Goal: Information Seeking & Learning: Learn about a topic

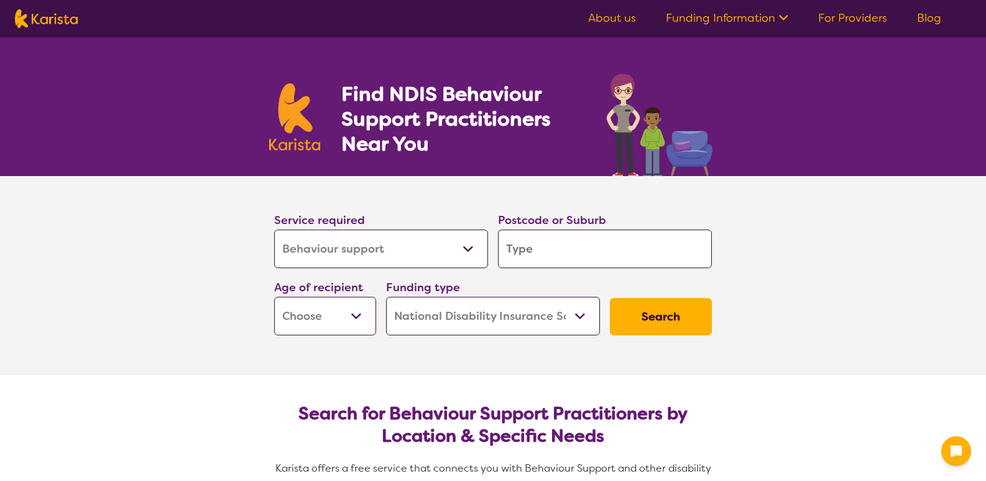
select select "Behaviour support"
select select "NDIS"
select select "Behaviour support"
select select "NDIS"
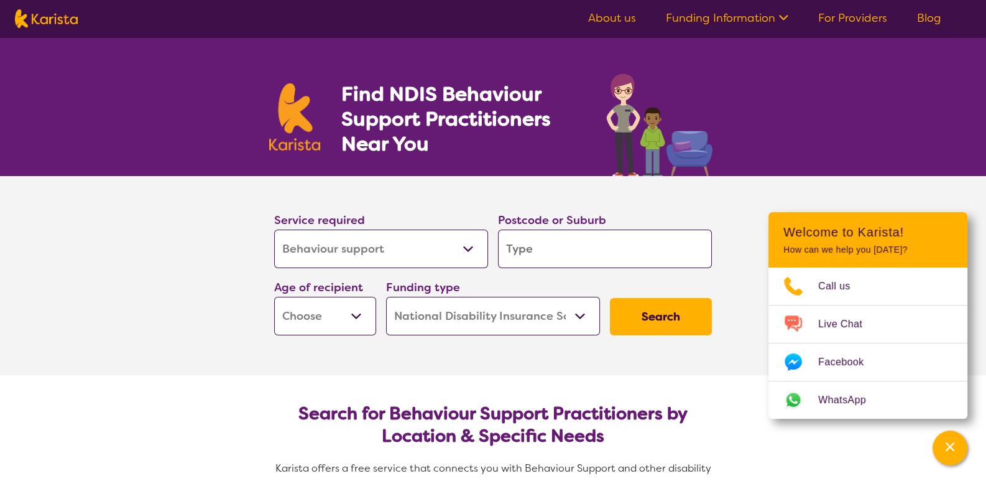
click at [545, 244] on input "search" at bounding box center [605, 248] width 214 height 39
type input "4421"
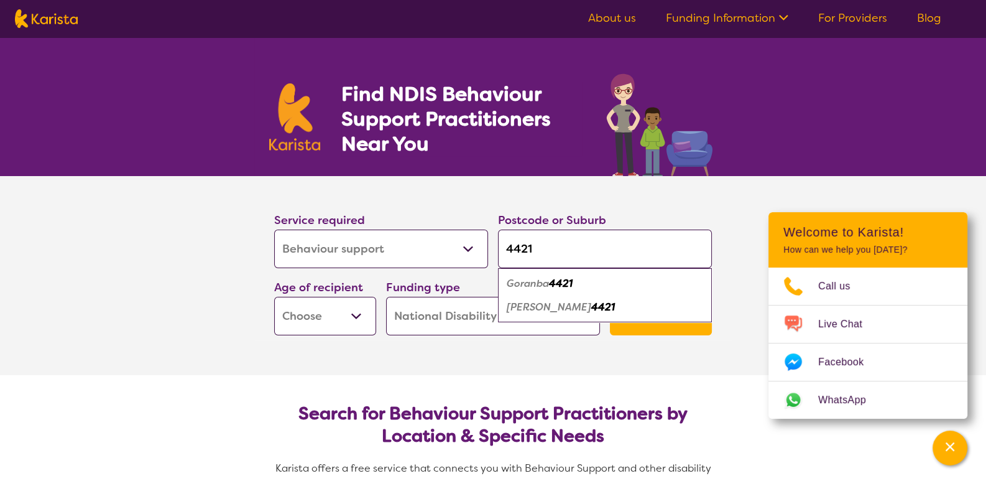
click at [345, 313] on select "Early Childhood - 0 to 9 Child - 10 to 11 Adolescent - 12 to 17 Adult - 18 to 6…" at bounding box center [325, 316] width 102 height 39
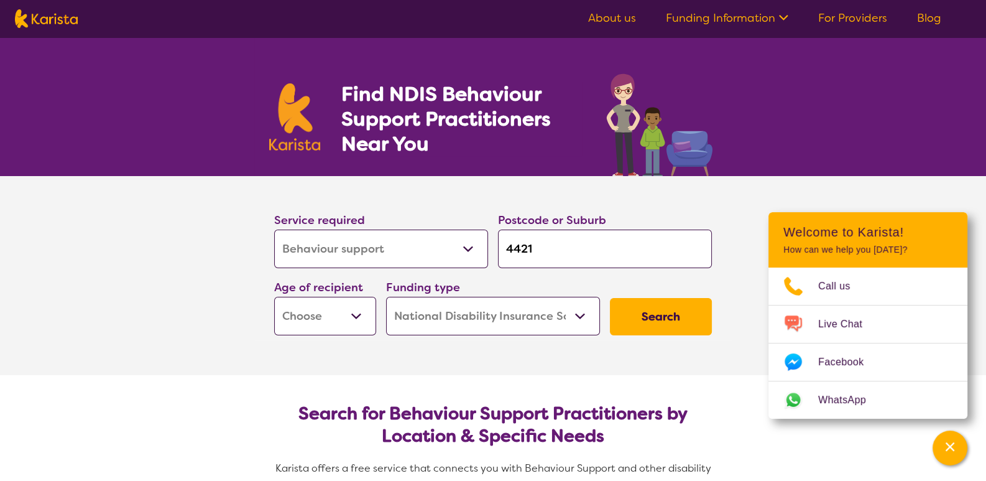
select select "EC"
click at [274, 297] on select "Early Childhood - 0 to 9 Child - 10 to 11 Adolescent - 12 to 17 Adult - 18 to 6…" at bounding box center [325, 316] width 102 height 39
select select "EC"
click at [657, 314] on button "Search" at bounding box center [661, 316] width 102 height 37
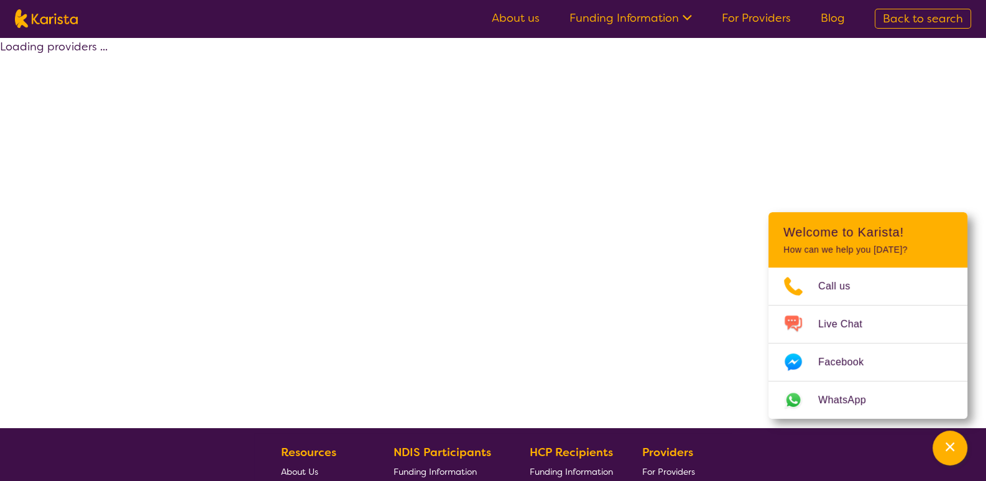
select select "by_score"
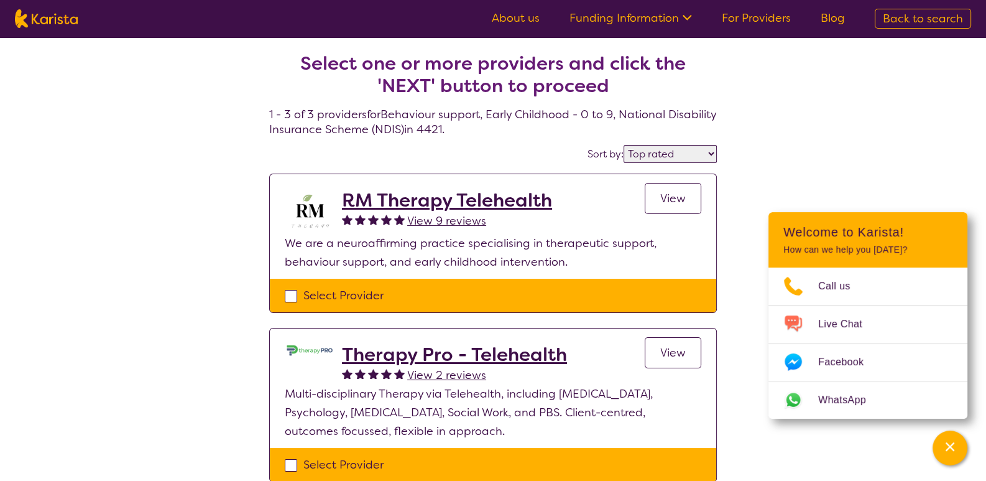
select select "Behaviour support"
select select "EC"
select select "NDIS"
select select "Behaviour support"
select select "EC"
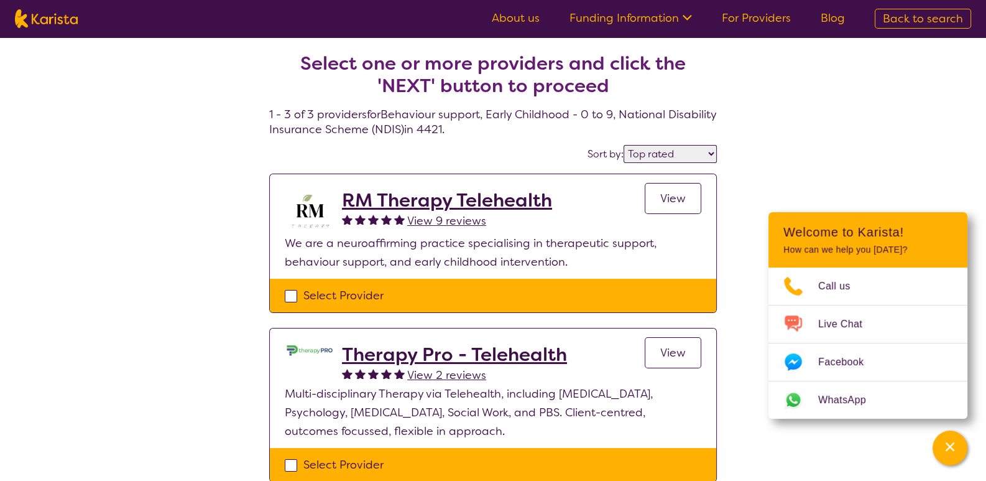
select select "NDIS"
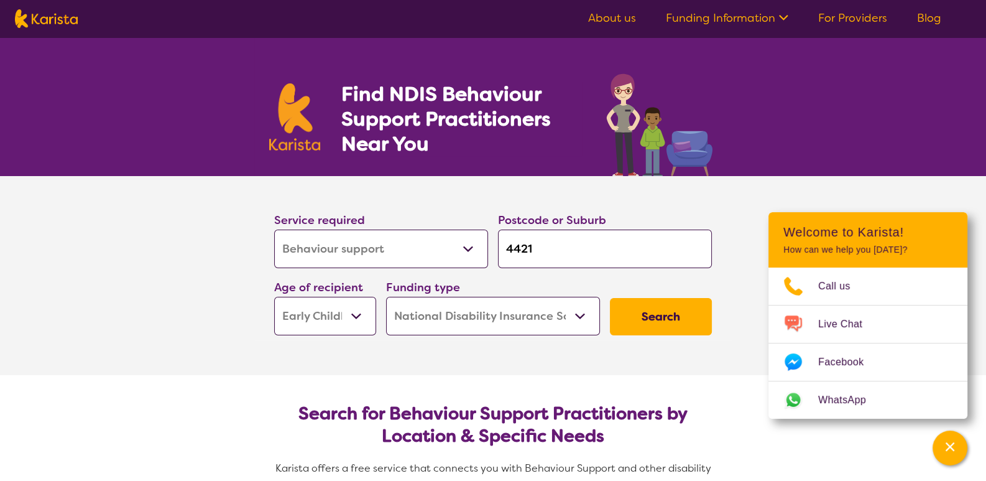
drag, startPoint x: 548, startPoint y: 246, endPoint x: 489, endPoint y: 247, distance: 59.7
click at [489, 252] on div "Service required Allied Health Assistant Assessment ([MEDICAL_DATA] or [MEDICAL…" at bounding box center [493, 273] width 448 height 134
type input "4"
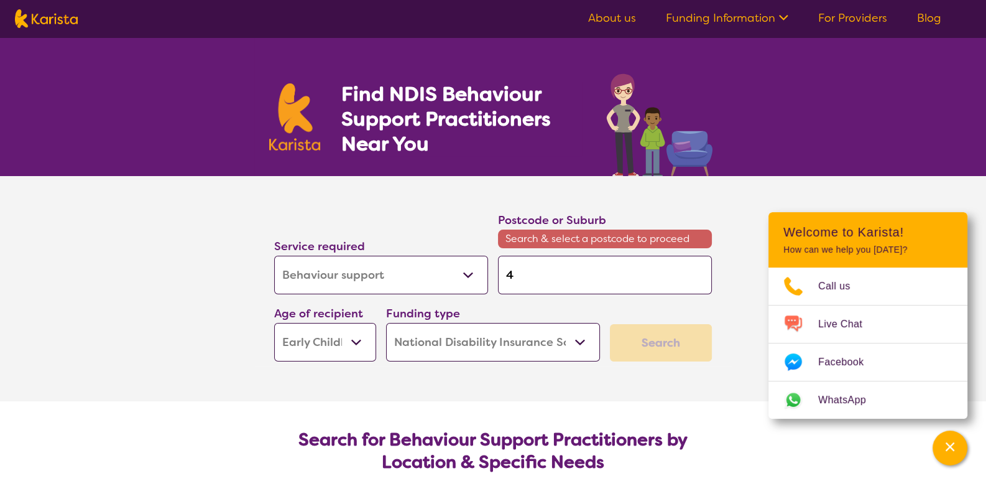
type input "43"
type input "435"
type input "4350"
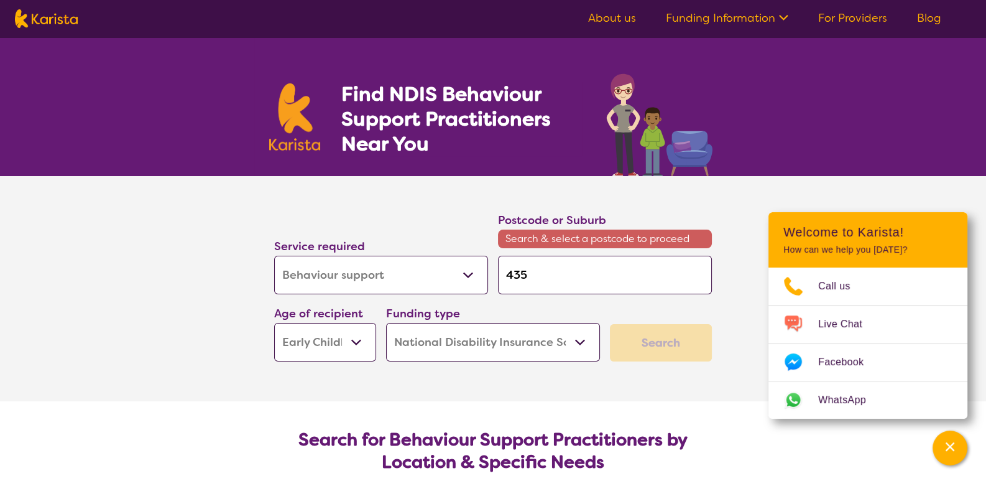
type input "4350"
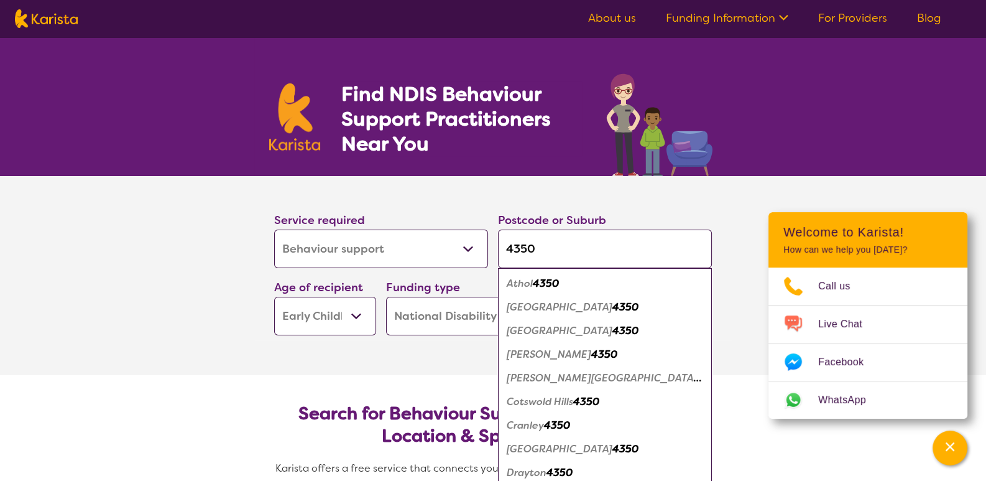
drag, startPoint x: 548, startPoint y: 247, endPoint x: 509, endPoint y: 241, distance: 39.7
click at [505, 244] on input "4350" at bounding box center [605, 248] width 214 height 39
type input "t"
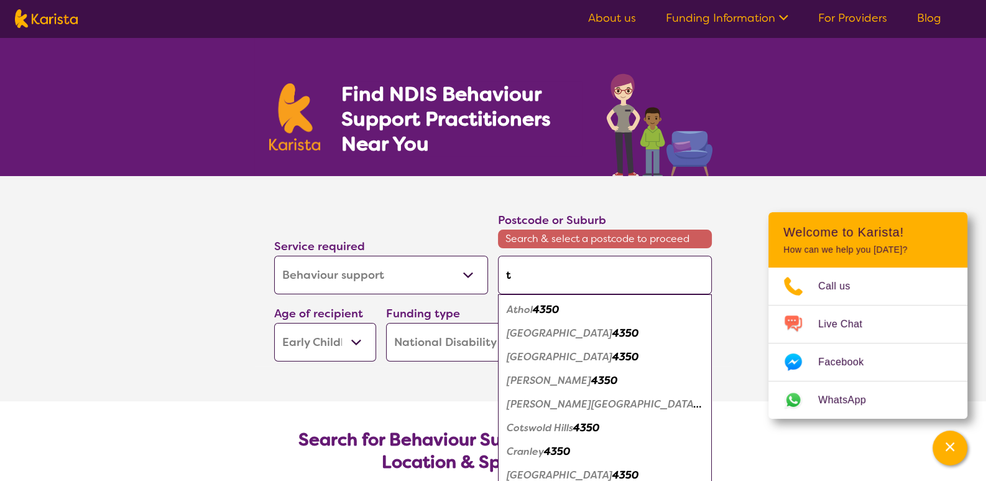
type input "to"
type input "too"
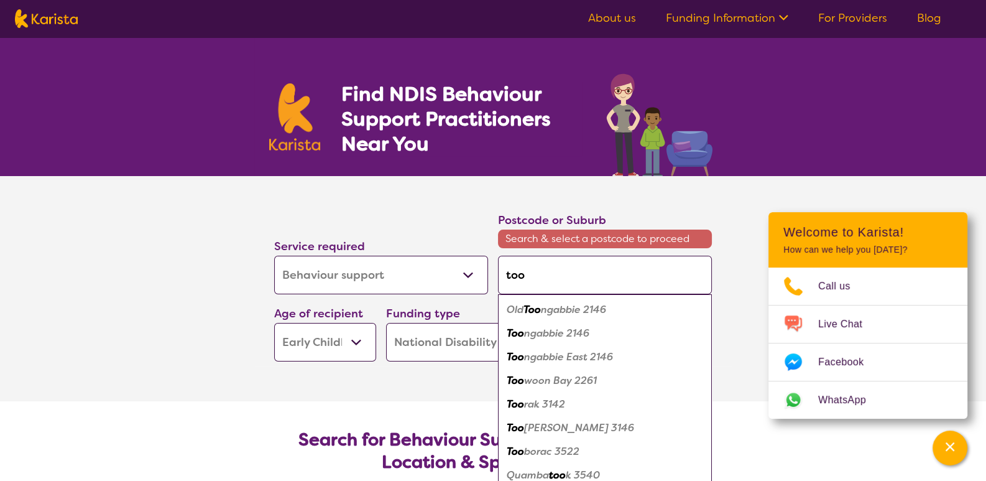
type input "toow"
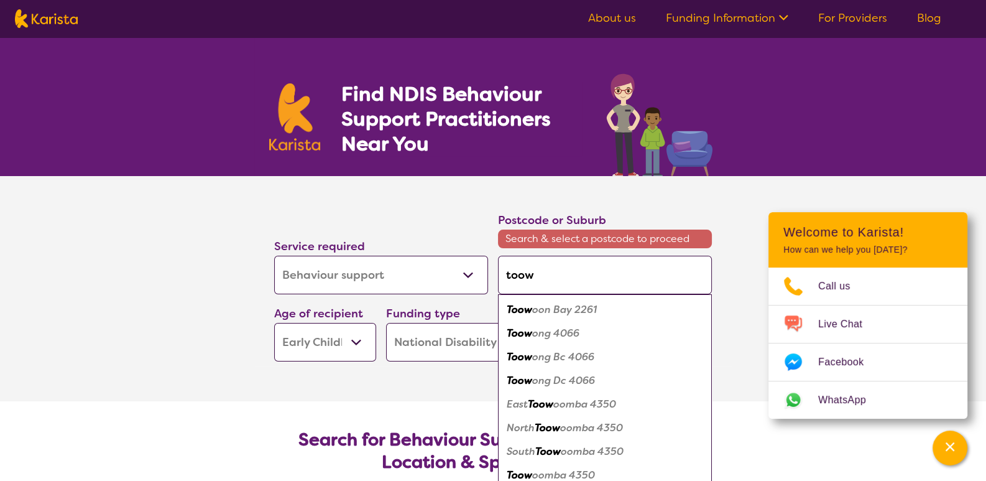
click at [551, 475] on em "oomba 4350" at bounding box center [563, 474] width 63 height 13
type input "4350"
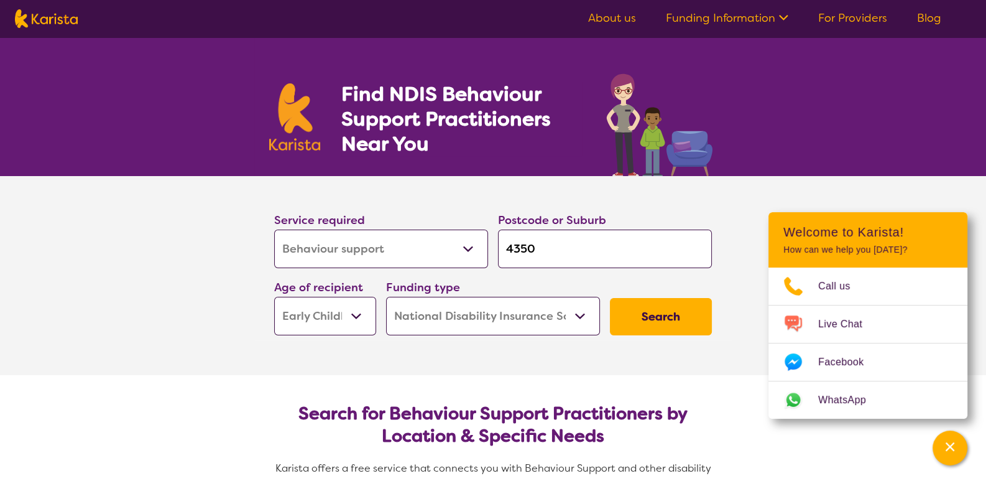
click at [643, 313] on button "Search" at bounding box center [661, 316] width 102 height 37
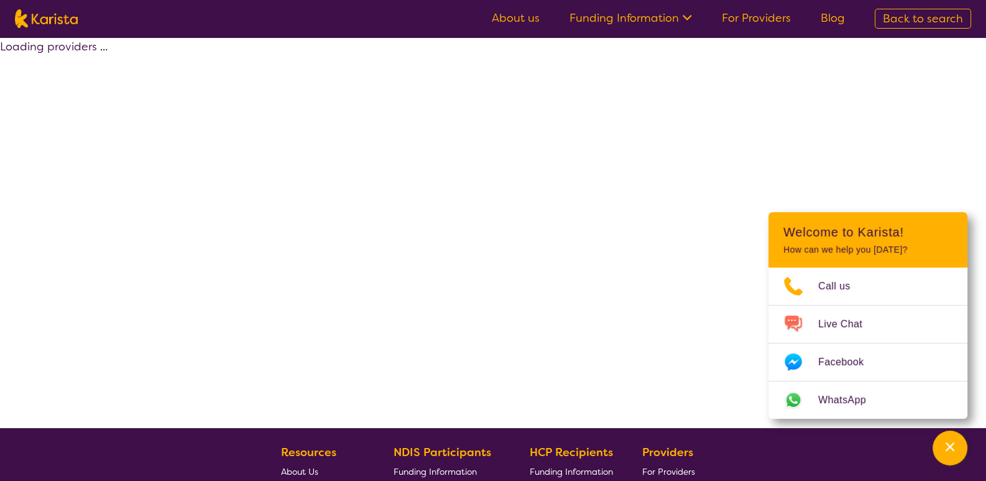
select select "by_score"
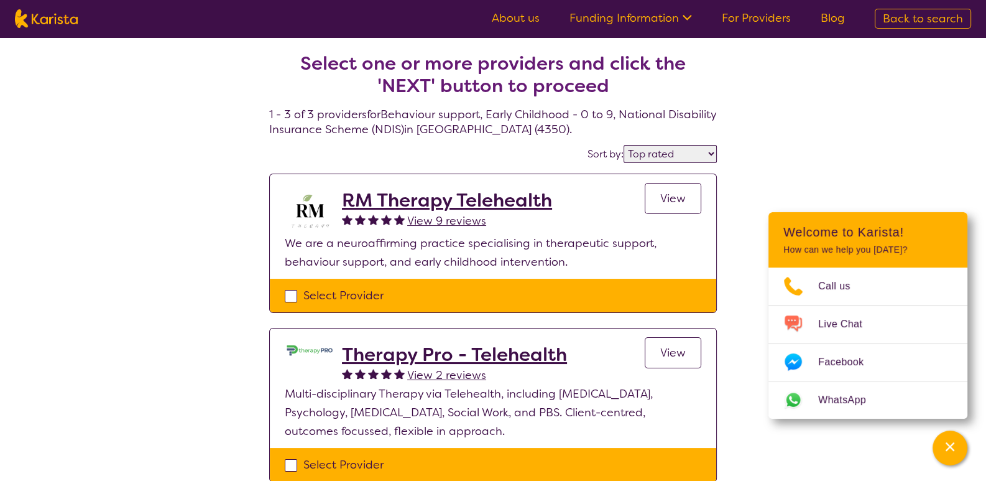
select select "Behaviour support"
select select "EC"
select select "NDIS"
select select "Behaviour support"
select select "EC"
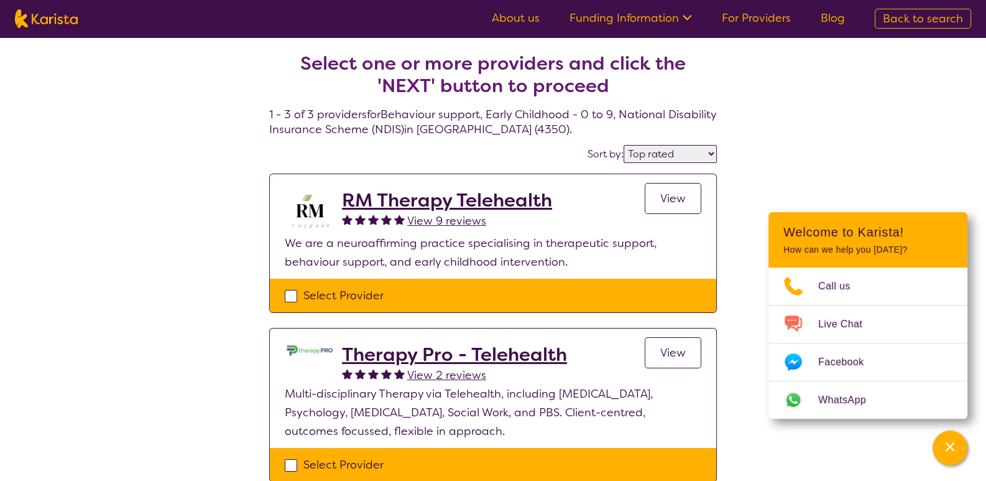
select select "NDIS"
